Goal: Task Accomplishment & Management: Complete application form

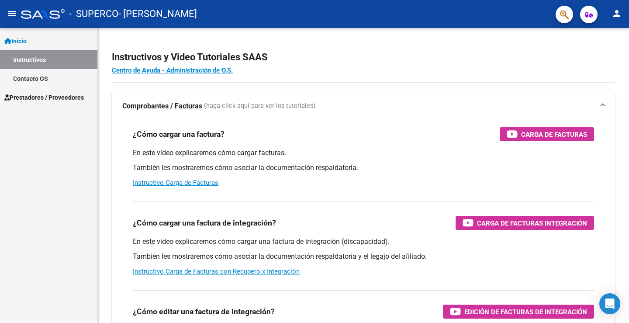
click at [32, 100] on span "Prestadores / Proveedores" at bounding box center [44, 98] width 80 height 10
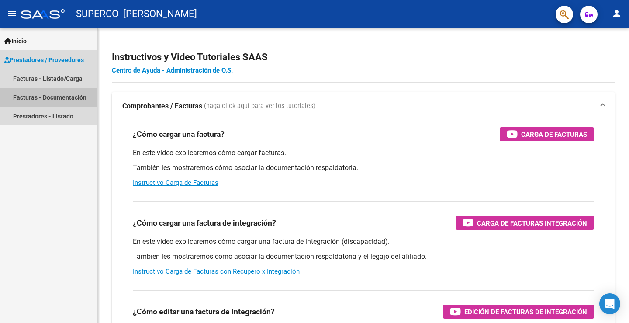
click at [47, 96] on link "Facturas - Documentación" at bounding box center [48, 97] width 97 height 19
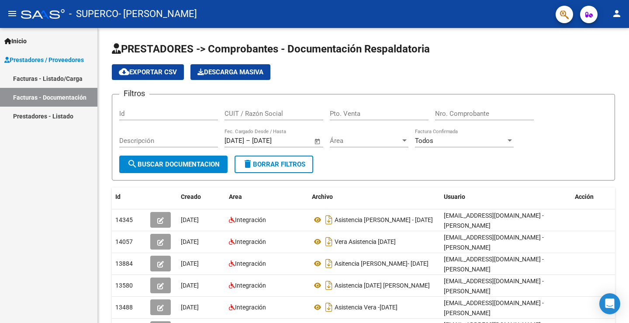
click at [54, 76] on link "Facturas - Listado/Carga" at bounding box center [48, 78] width 97 height 19
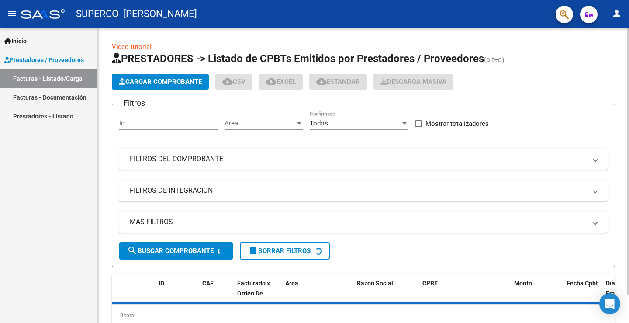
click at [167, 81] on span "Cargar Comprobante" at bounding box center [160, 82] width 83 height 8
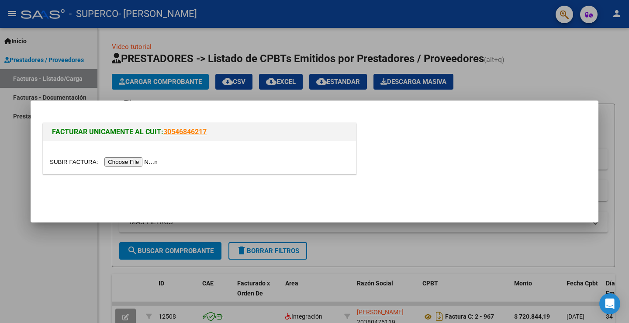
click at [151, 159] on input "file" at bounding box center [105, 161] width 111 height 9
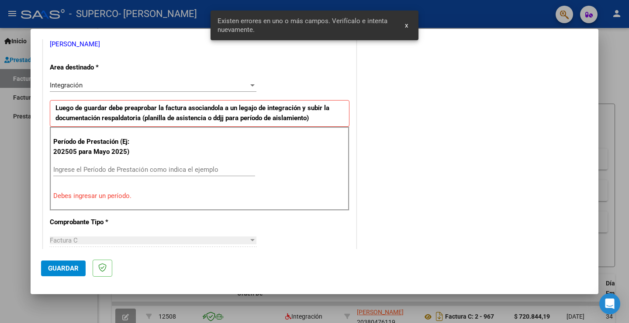
scroll to position [200, 0]
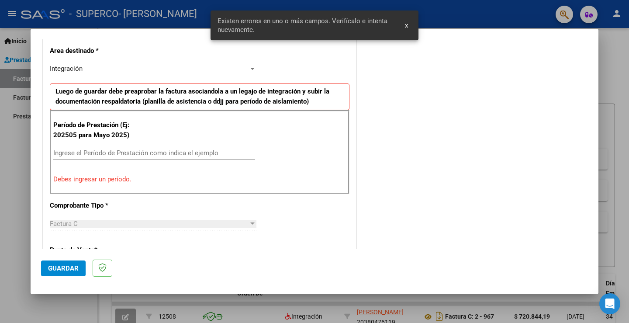
click at [78, 156] on input "Ingrese el Período de Prestación como indica el ejemplo" at bounding box center [154, 153] width 202 height 8
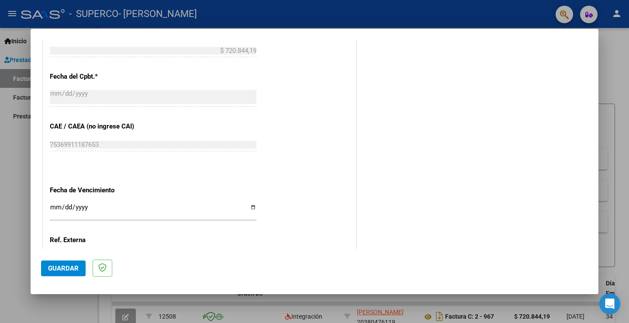
scroll to position [582, 0]
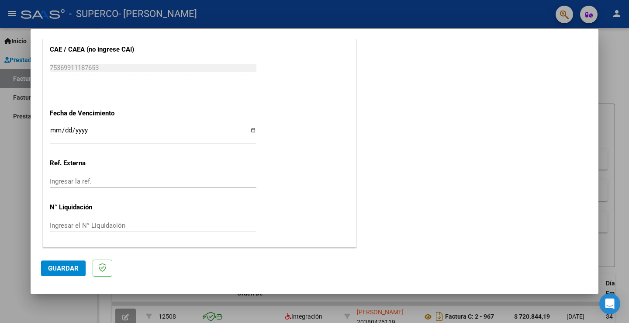
type input "20508"
click at [60, 128] on input "Ingresar la fecha" at bounding box center [153, 134] width 207 height 14
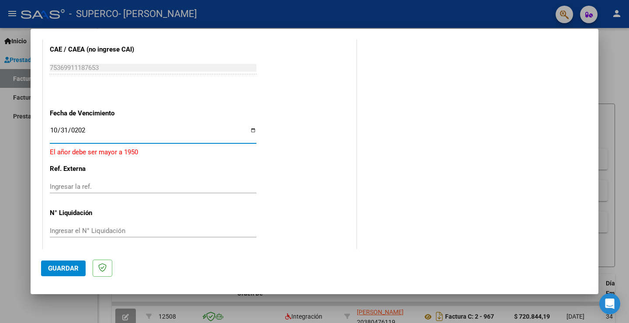
type input "[DATE]"
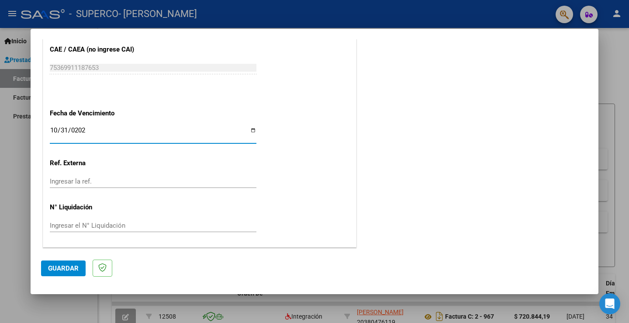
click at [62, 270] on span "Guardar" at bounding box center [63, 268] width 31 height 8
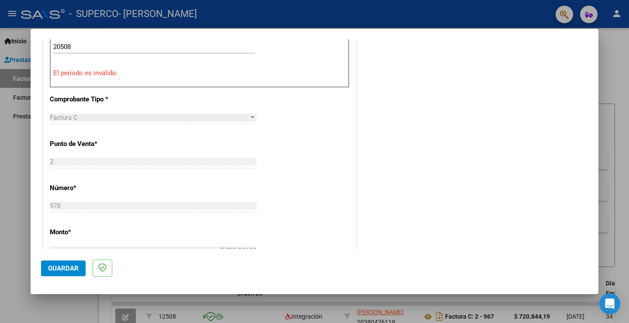
scroll to position [175, 0]
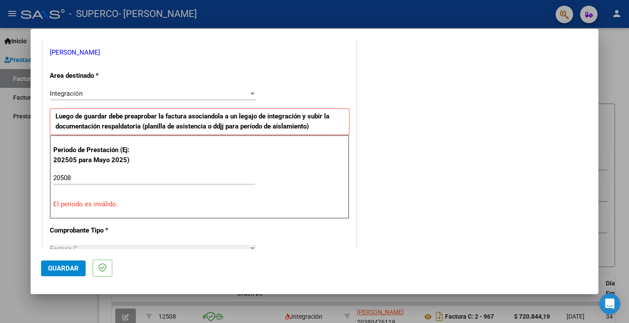
click at [59, 177] on input "20508" at bounding box center [154, 178] width 202 height 8
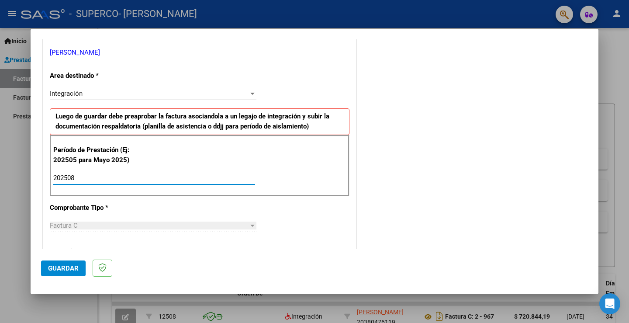
type input "202508"
click at [364, 186] on div "COMENTARIOS Comentarios del Prestador / Gerenciador:" at bounding box center [473, 254] width 230 height 759
click at [63, 270] on span "Guardar" at bounding box center [63, 268] width 31 height 8
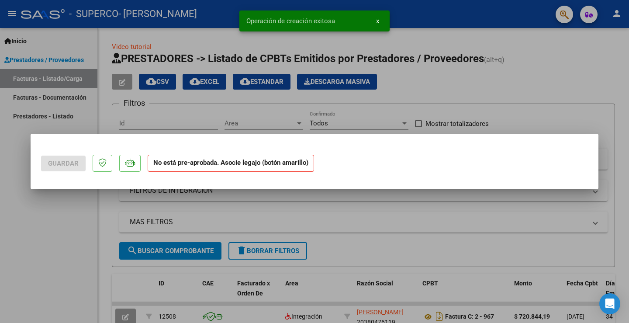
scroll to position [0, 0]
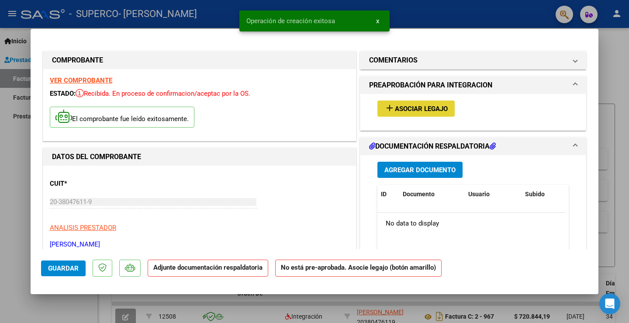
click at [442, 112] on span "Asociar Legajo" at bounding box center [421, 109] width 53 height 8
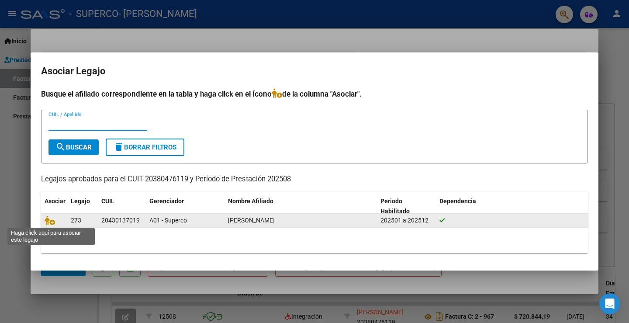
click at [52, 223] on icon at bounding box center [50, 220] width 10 height 10
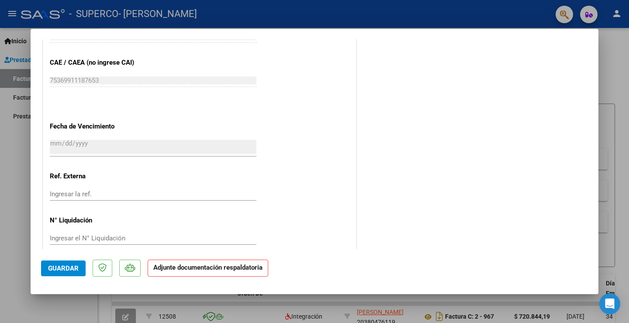
scroll to position [572, 0]
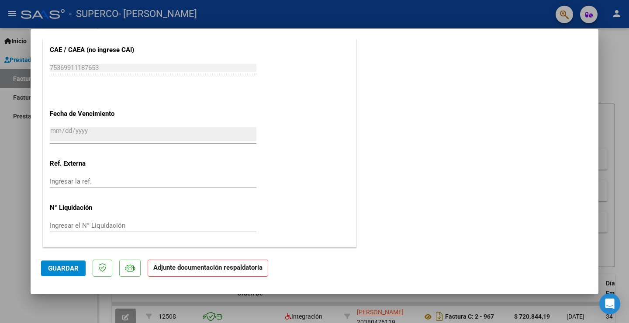
click at [64, 270] on span "Guardar" at bounding box center [63, 268] width 31 height 8
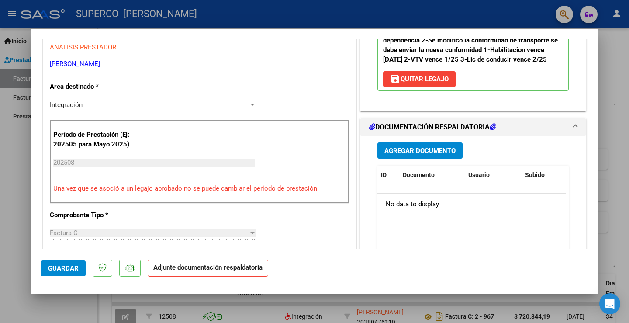
scroll to position [179, 0]
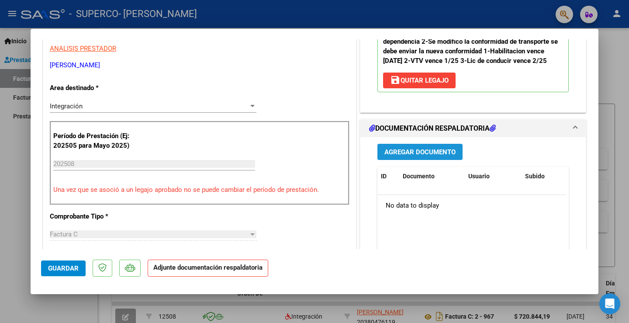
click at [433, 156] on button "Agregar Documento" at bounding box center [420, 152] width 85 height 16
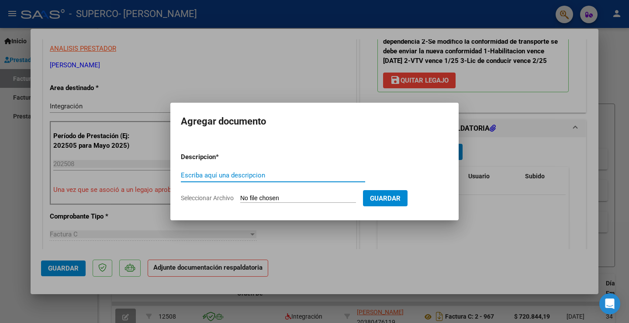
click at [232, 178] on input "Escriba aquí una descripcion" at bounding box center [273, 175] width 184 height 8
click at [183, 175] on input "asistencia [PERSON_NAME] -[DATE]" at bounding box center [273, 175] width 184 height 8
type input "Asistencia Vera W -[DATE]"
click at [291, 202] on input "Seleccionar Archivo" at bounding box center [298, 198] width 116 height 8
type input "C:\fakepath\[PERSON_NAME] asist 08agos25.pdf"
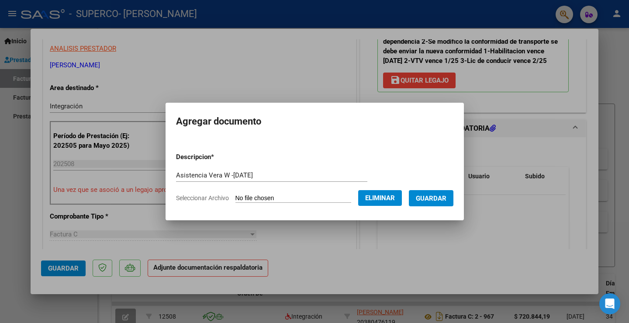
click at [446, 201] on span "Guardar" at bounding box center [431, 198] width 31 height 8
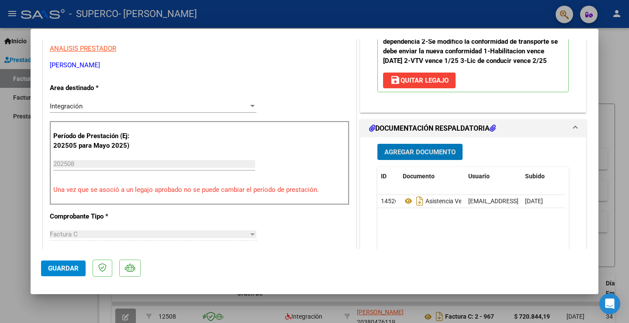
click at [73, 270] on span "Guardar" at bounding box center [63, 268] width 31 height 8
click at [14, 80] on div at bounding box center [314, 161] width 629 height 323
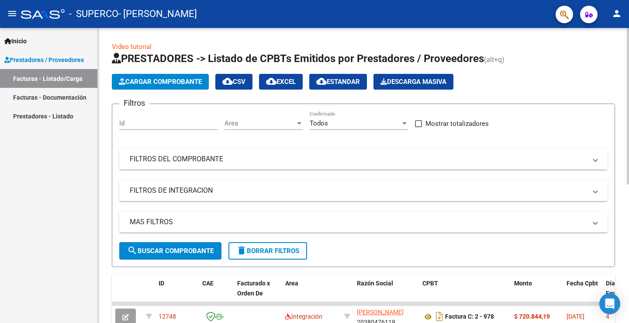
scroll to position [131, 0]
